Goal: Transaction & Acquisition: Purchase product/service

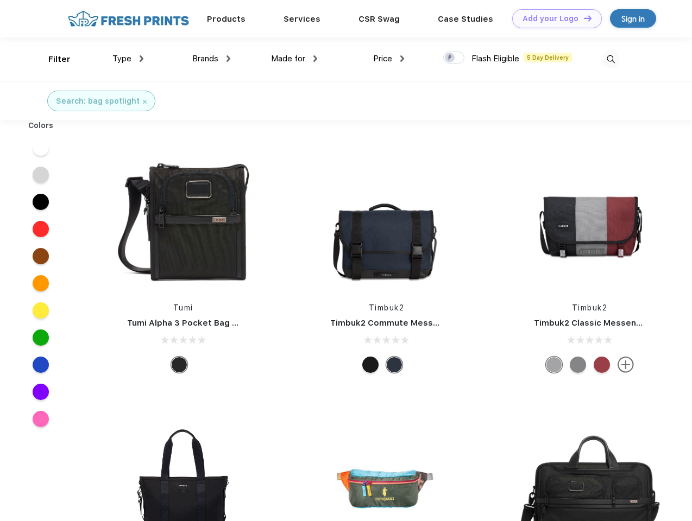
scroll to position [1, 0]
click at [553, 18] on link "Add your Logo Design Tool" at bounding box center [557, 18] width 90 height 19
click at [0, 0] on div "Design Tool" at bounding box center [0, 0] width 0 height 0
click at [582, 18] on link "Add your Logo Design Tool" at bounding box center [557, 18] width 90 height 19
click at [52, 59] on div "Filter" at bounding box center [59, 59] width 22 height 12
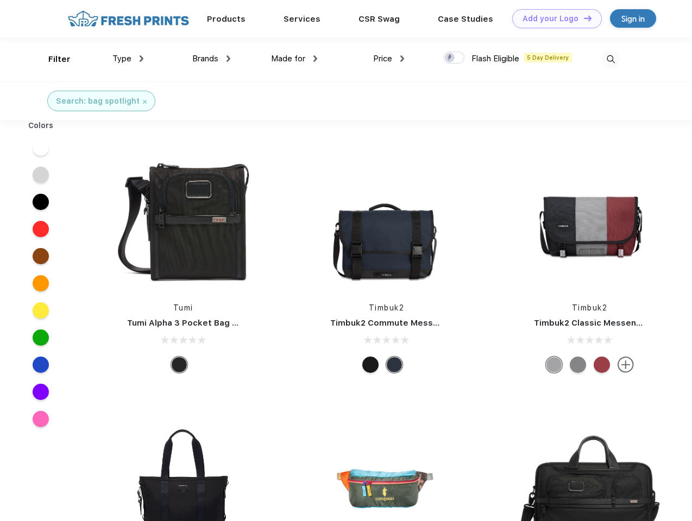
click at [128, 59] on span "Type" at bounding box center [121, 59] width 19 height 10
click at [211, 59] on span "Brands" at bounding box center [205, 59] width 26 height 10
click at [294, 59] on span "Made for" at bounding box center [288, 59] width 34 height 10
click at [389, 59] on span "Price" at bounding box center [382, 59] width 19 height 10
click at [454, 58] on div at bounding box center [453, 58] width 21 height 12
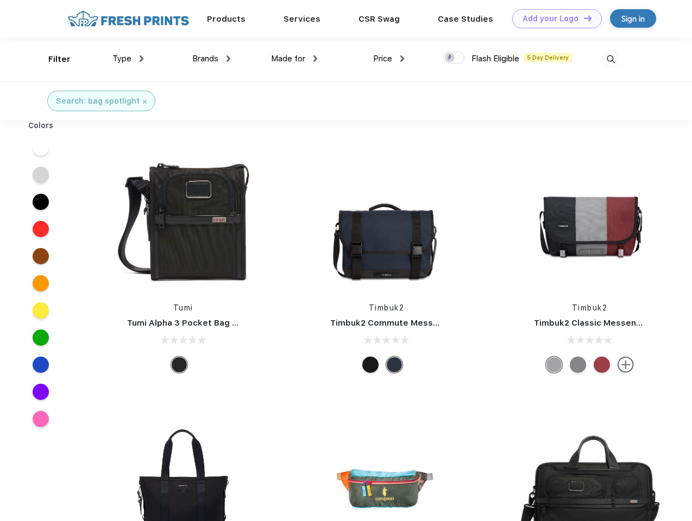
click at [450, 58] on input "checkbox" at bounding box center [446, 54] width 7 height 7
click at [610, 59] on img at bounding box center [610, 59] width 18 height 18
